Goal: Navigation & Orientation: Go to known website

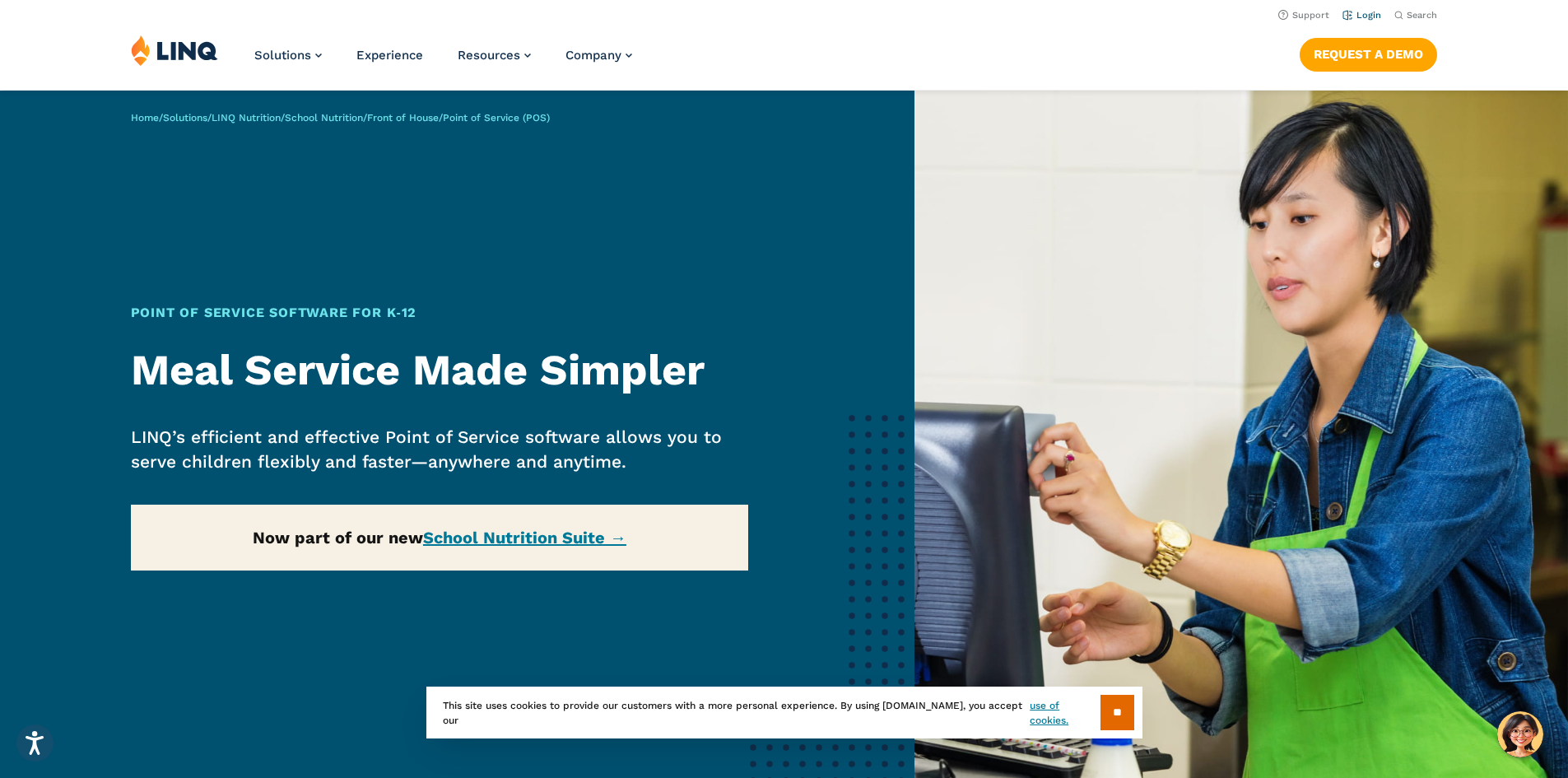
click at [1365, 20] on link "Login" at bounding box center [1362, 15] width 39 height 11
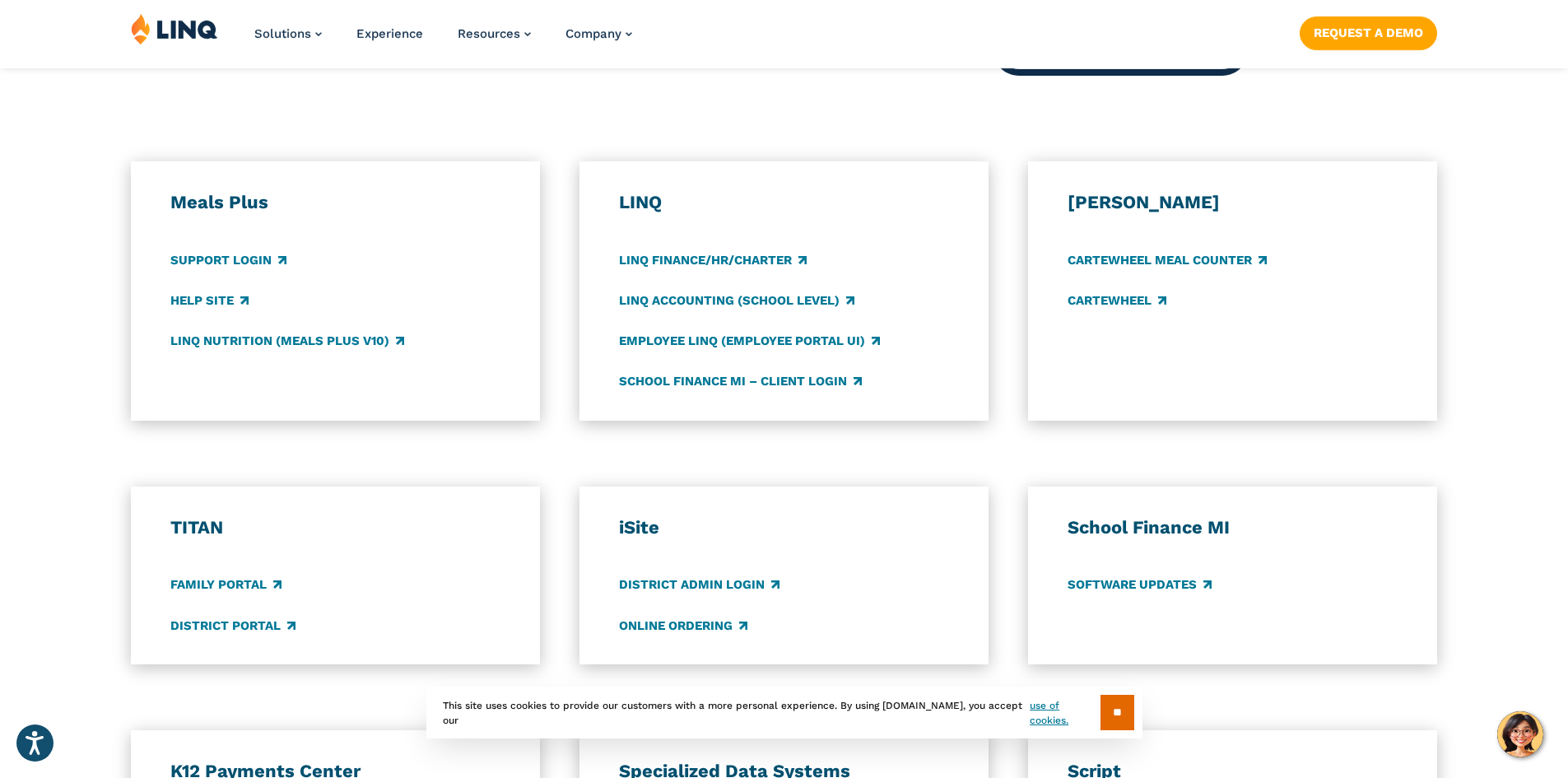
scroll to position [879, 0]
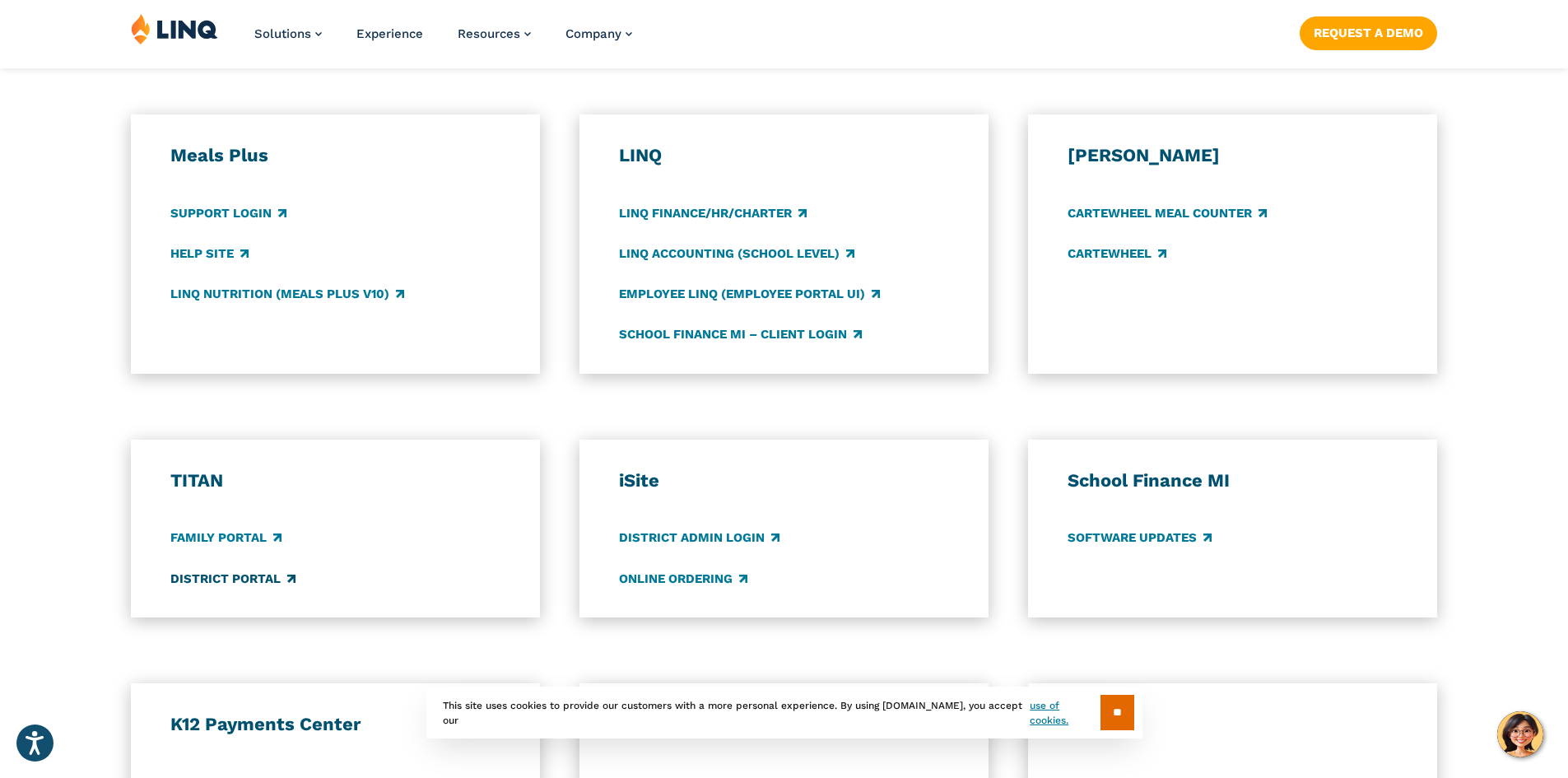
click at [252, 580] on link "District Portal" at bounding box center [233, 579] width 125 height 18
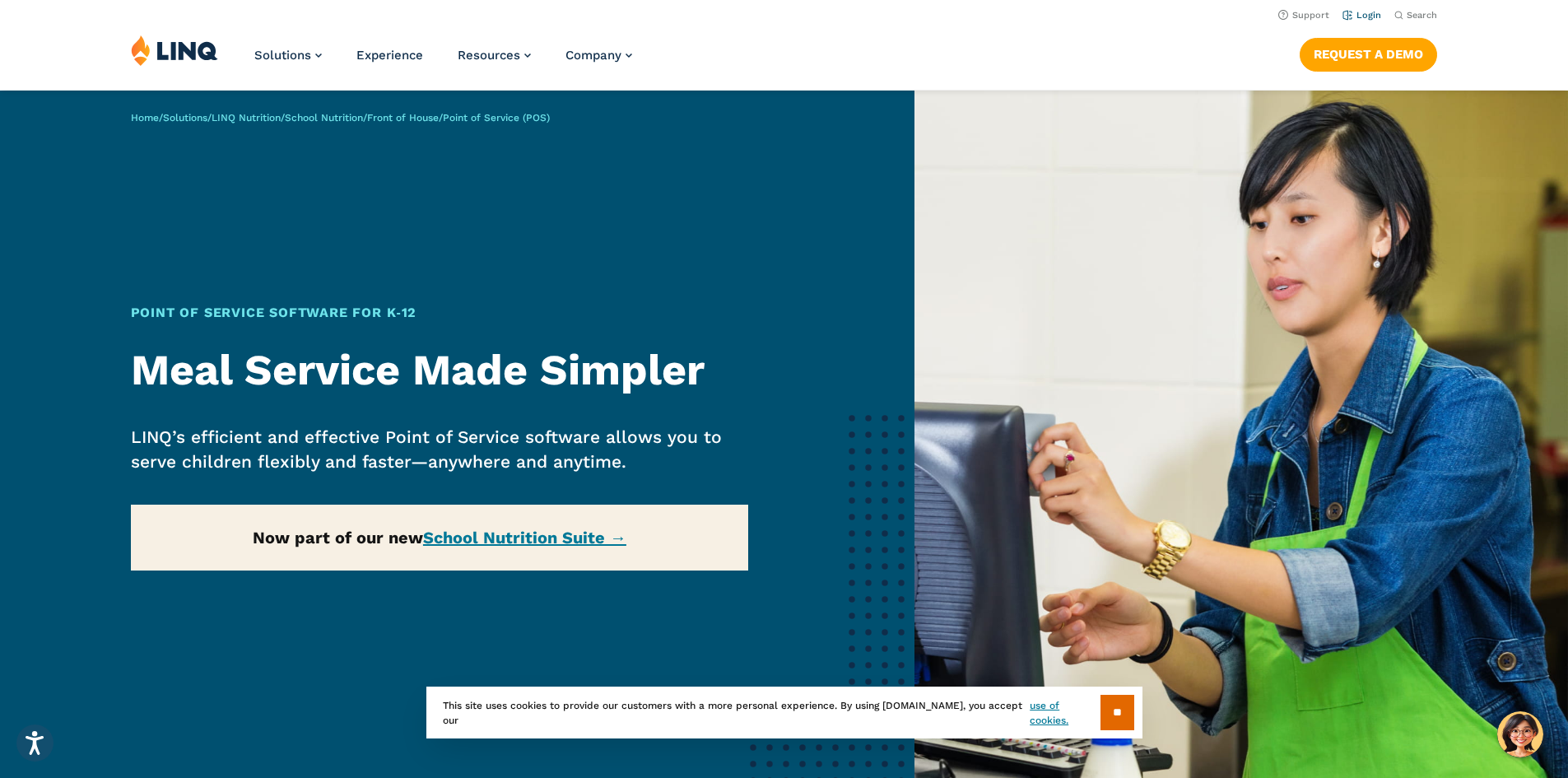
click at [1367, 16] on link "Login" at bounding box center [1362, 15] width 39 height 11
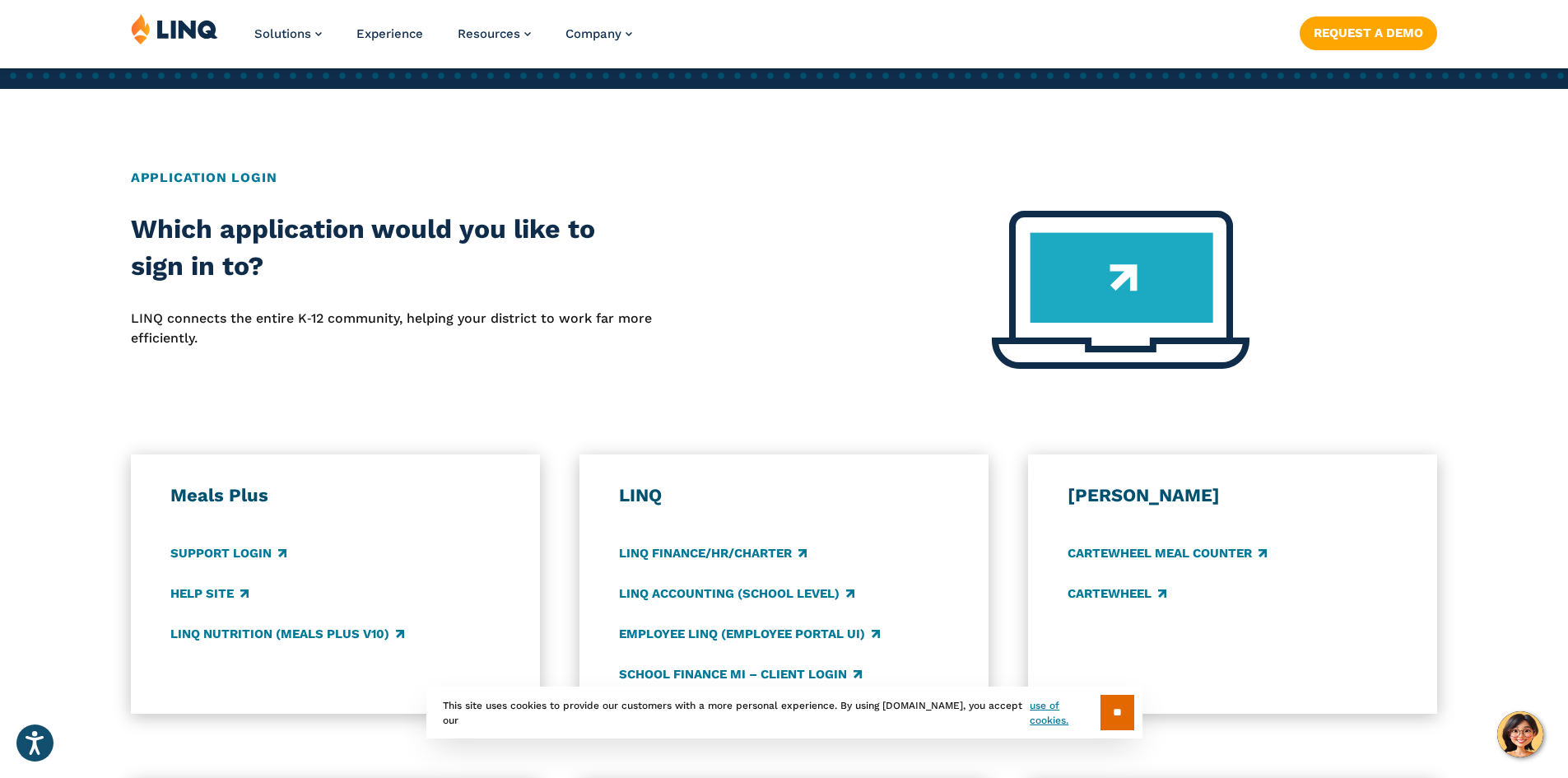
scroll to position [546, 0]
